Goal: Task Accomplishment & Management: Use online tool/utility

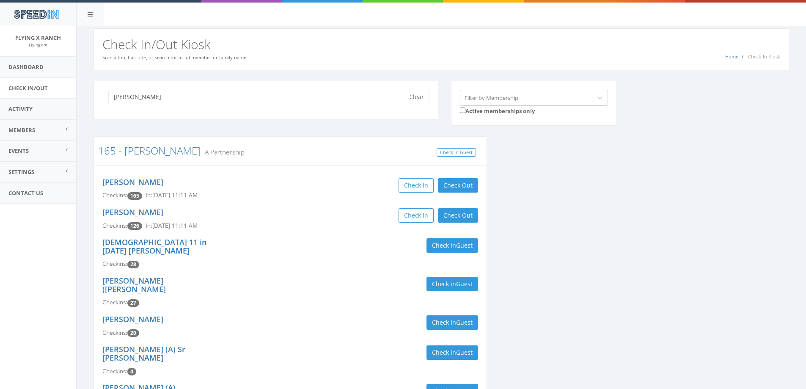
drag, startPoint x: 157, startPoint y: 95, endPoint x: 0, endPoint y: 89, distance: 156.7
click at [14, 96] on body "SpeedIn SpeedIn Flying X Ranch FlyingX My Profile Logout Dashboard Check In/Out…" at bounding box center [403, 194] width 806 height 389
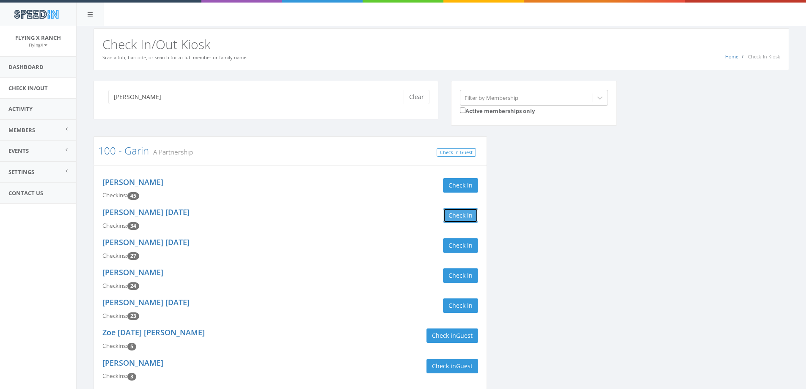
click at [464, 217] on button "Check in" at bounding box center [460, 215] width 35 height 14
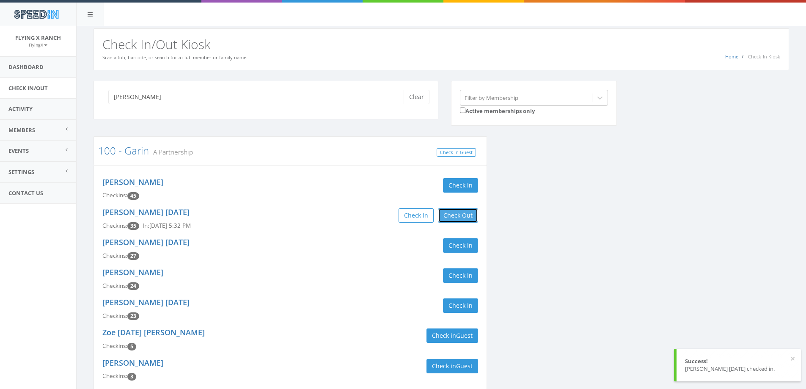
click at [460, 216] on button "Check Out" at bounding box center [458, 215] width 40 height 14
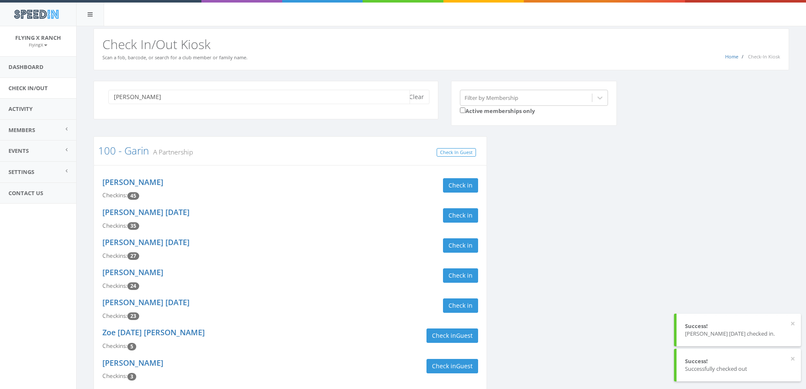
click at [143, 99] on input "holtorf" at bounding box center [259, 97] width 302 height 14
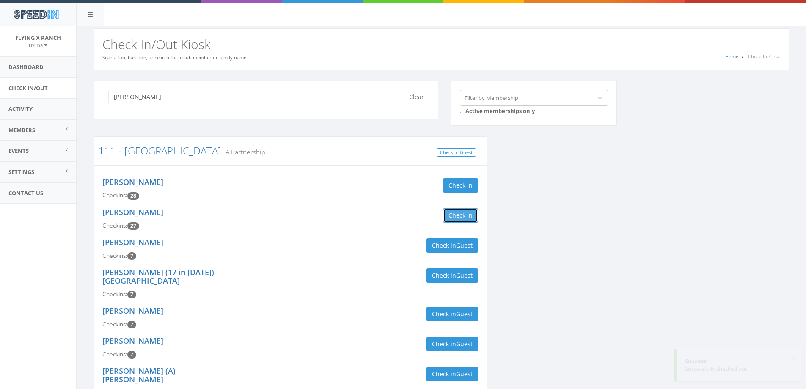
click at [457, 216] on button "Check in" at bounding box center [460, 215] width 35 height 14
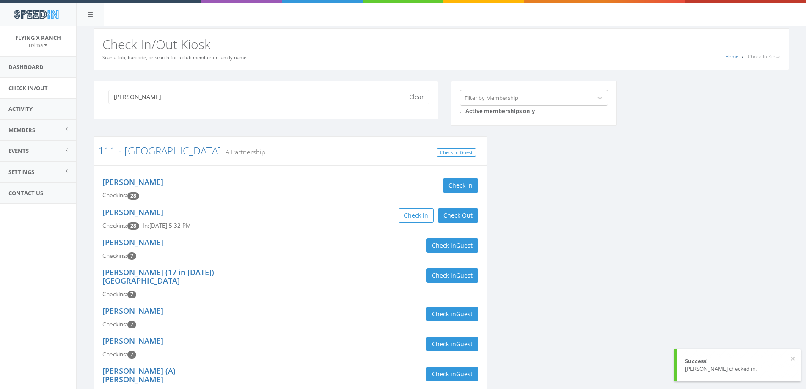
drag, startPoint x: 172, startPoint y: 100, endPoint x: 2, endPoint y: 98, distance: 170.1
click at [15, 99] on body "SpeedIn SpeedIn Flying X Ranch FlyingX My Profile Logout Dashboard Check In/Out…" at bounding box center [403, 194] width 806 height 389
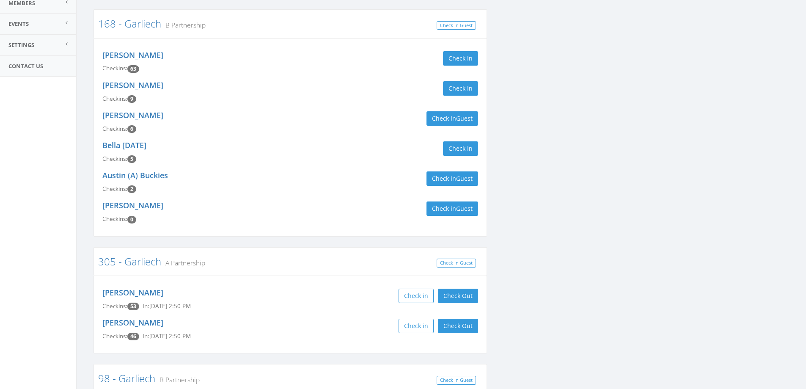
scroll to position [247, 0]
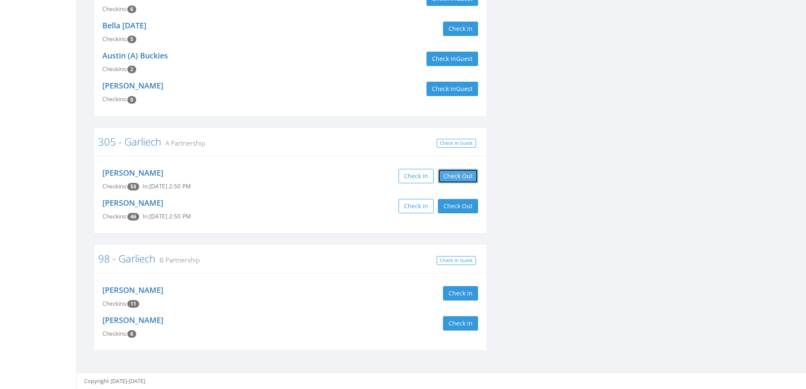
click at [460, 177] on button "Check Out" at bounding box center [458, 176] width 40 height 14
click at [452, 208] on button "Check Out" at bounding box center [458, 206] width 40 height 14
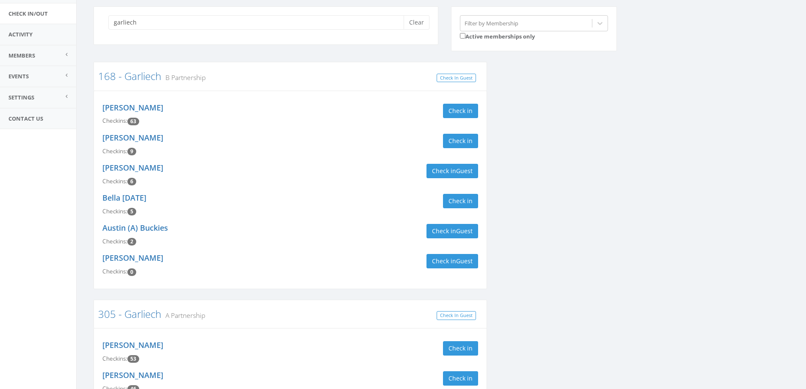
scroll to position [0, 0]
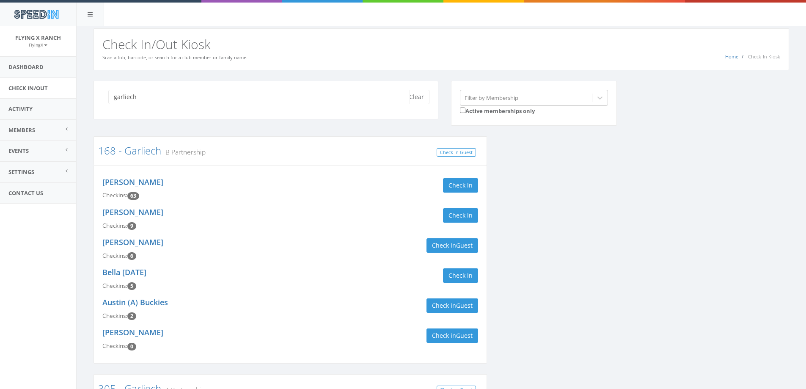
drag, startPoint x: 151, startPoint y: 96, endPoint x: 17, endPoint y: 96, distance: 134.6
click at [17, 96] on body "SpeedIn SpeedIn Flying X Ranch FlyingX My Profile Logout Dashboard Check In/Out…" at bounding box center [403, 194] width 806 height 389
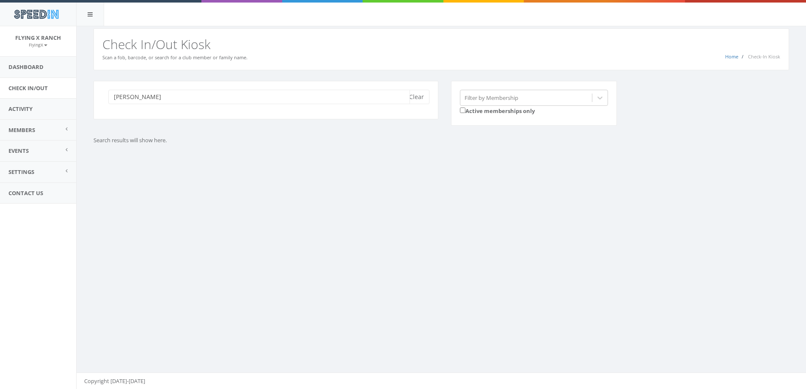
click at [150, 96] on input "boetcher" at bounding box center [259, 97] width 302 height 14
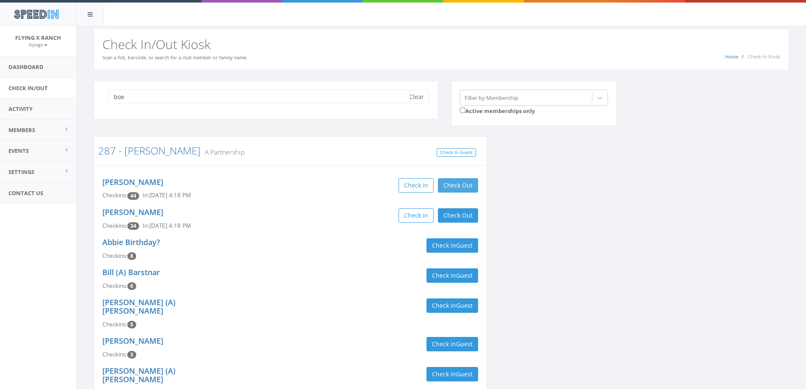
type input "boe"
click at [460, 179] on button "Check Out" at bounding box center [458, 185] width 40 height 14
click at [449, 219] on button "Check Out" at bounding box center [458, 215] width 40 height 14
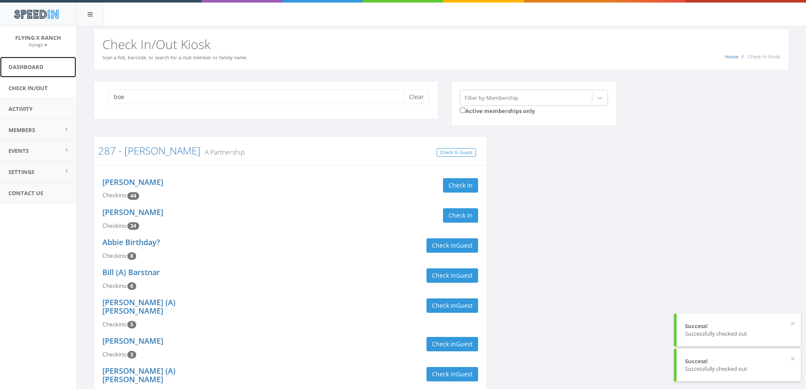
click at [40, 66] on link "Dashboard" at bounding box center [38, 67] width 76 height 21
